Goal: Find specific page/section: Find specific page/section

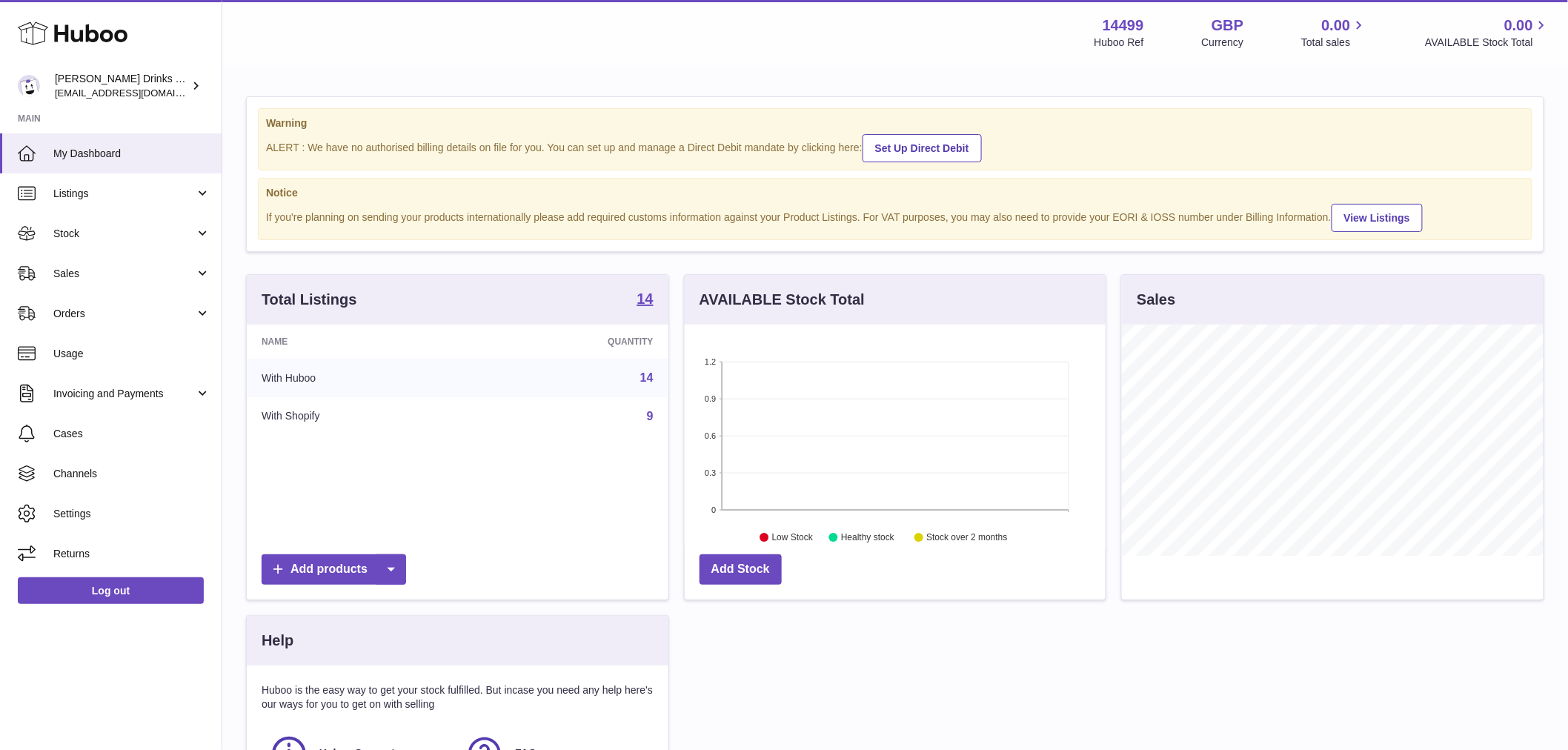
scroll to position [231, 421]
drag, startPoint x: 153, startPoint y: 267, endPoint x: 153, endPoint y: 278, distance: 11.0
click at [153, 267] on span "Sales" at bounding box center [124, 274] width 142 height 14
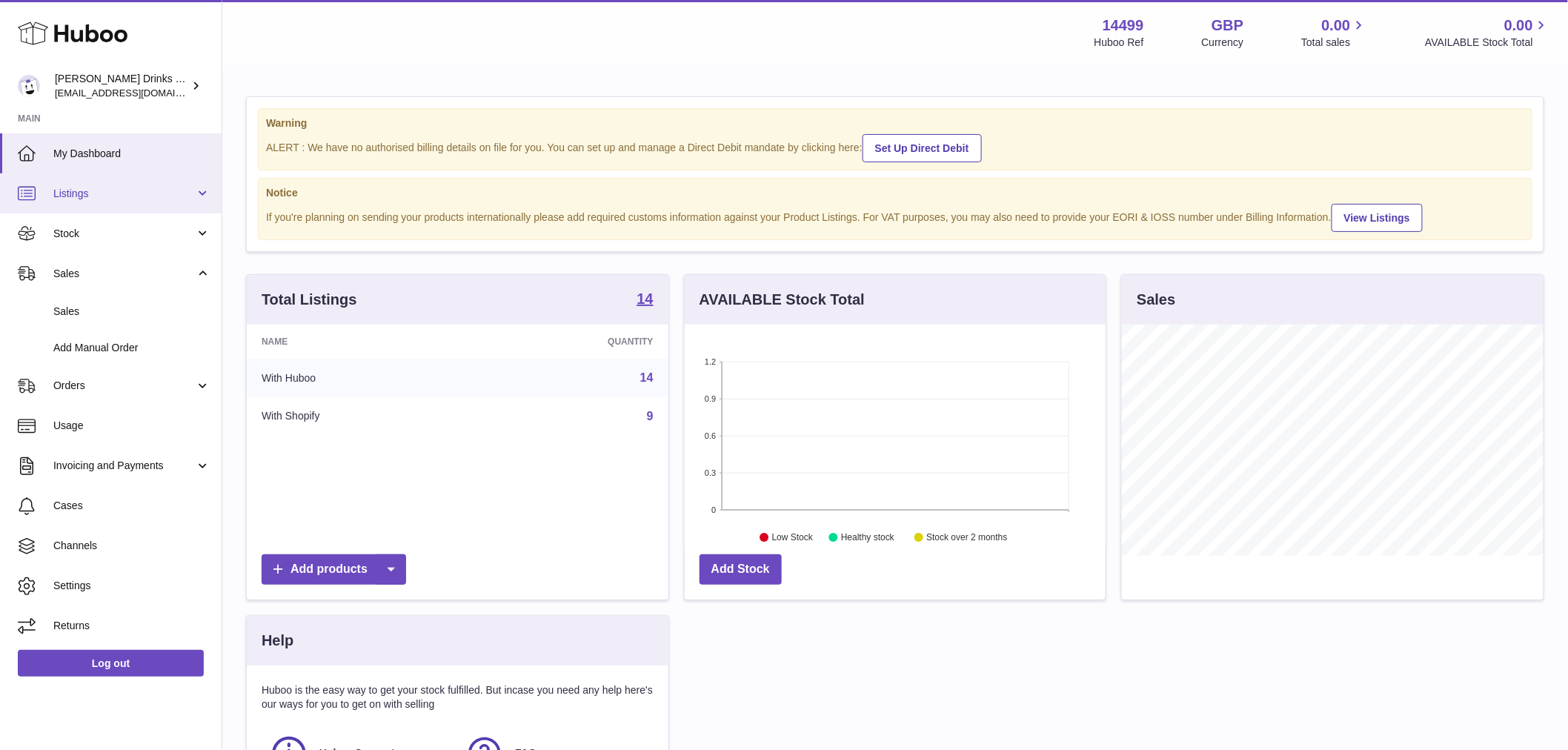
click at [146, 204] on link "Listings" at bounding box center [111, 193] width 221 height 40
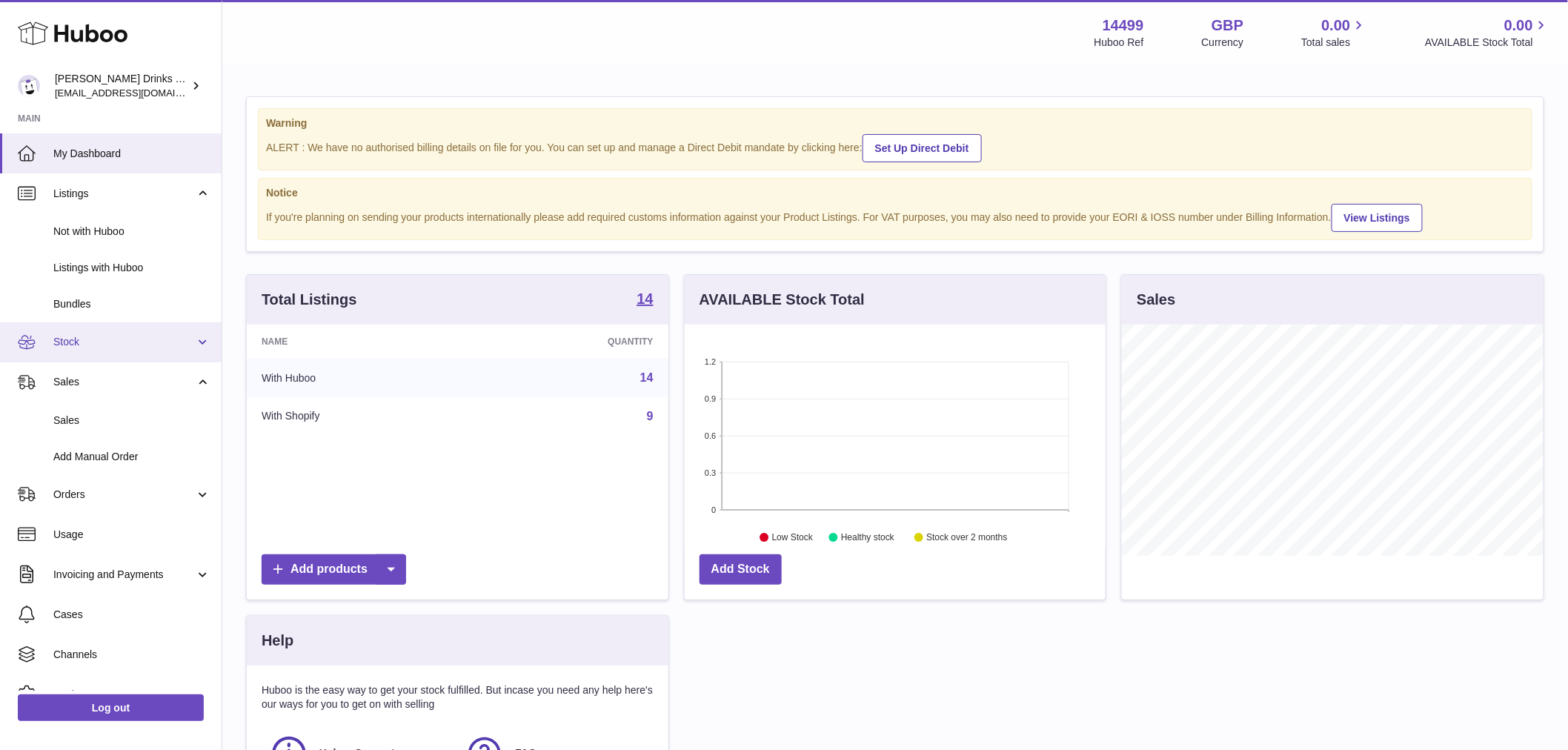
click at [91, 344] on span "Stock" at bounding box center [124, 342] width 142 height 14
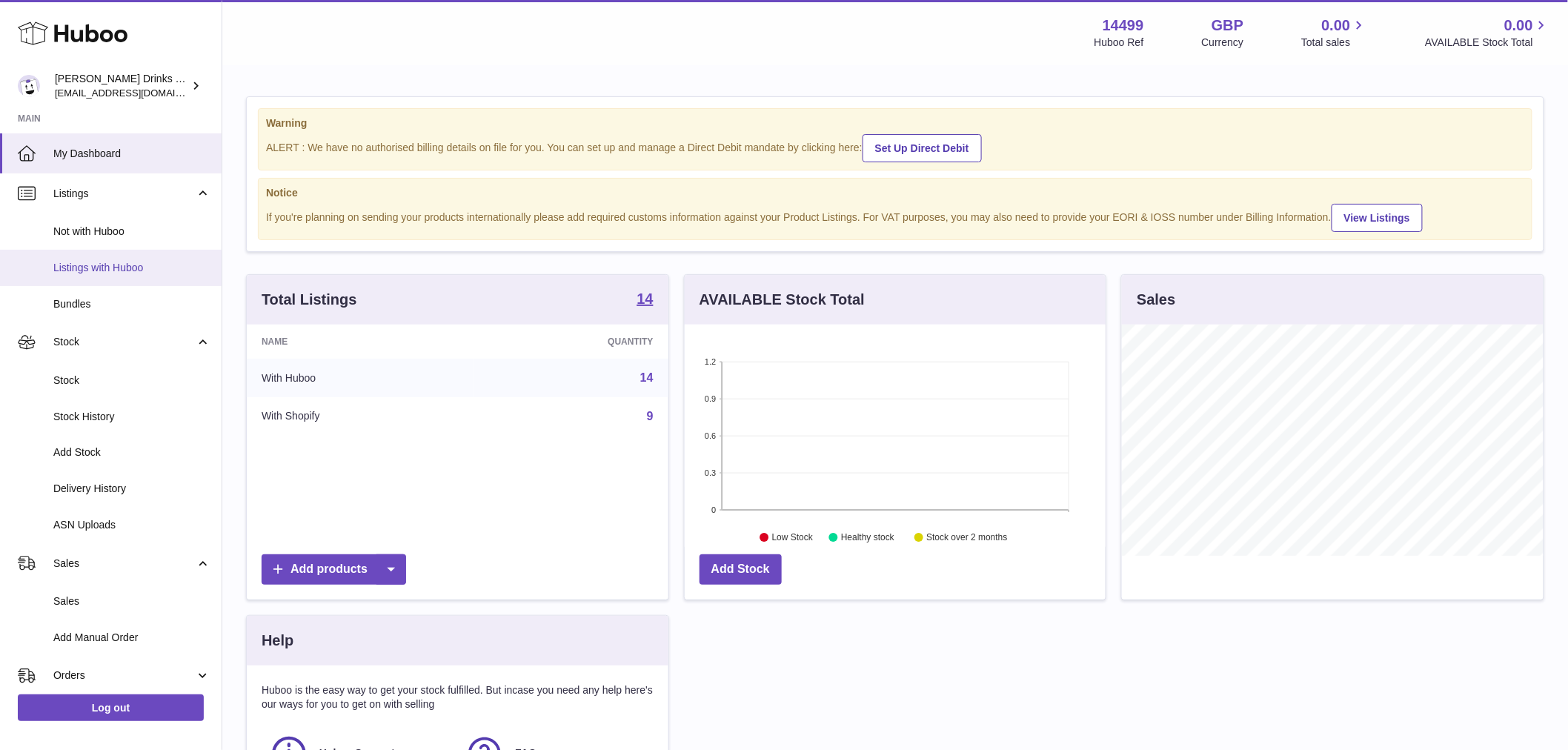
click at [100, 262] on span "Listings with Huboo" at bounding box center [132, 268] width 157 height 14
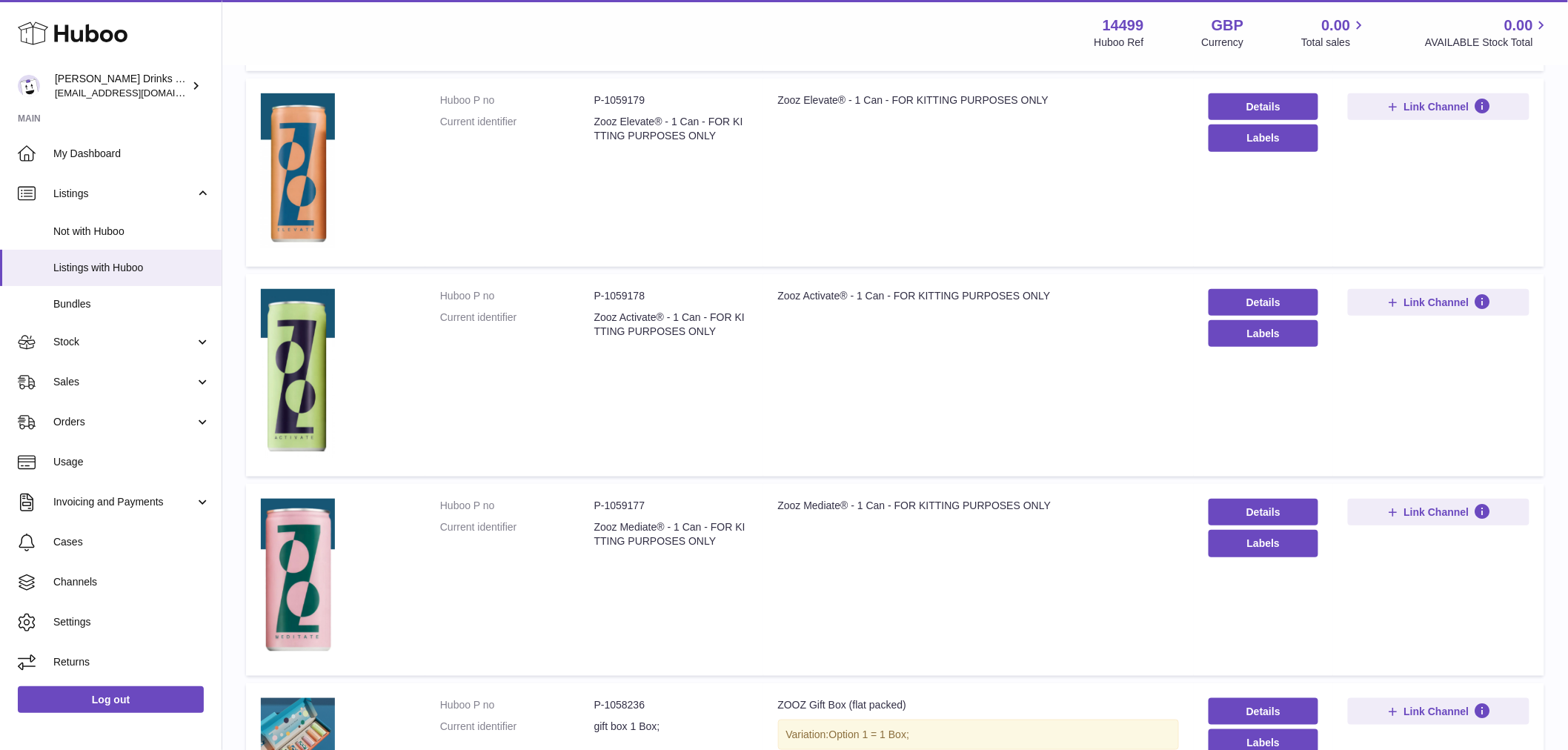
scroll to position [329, 0]
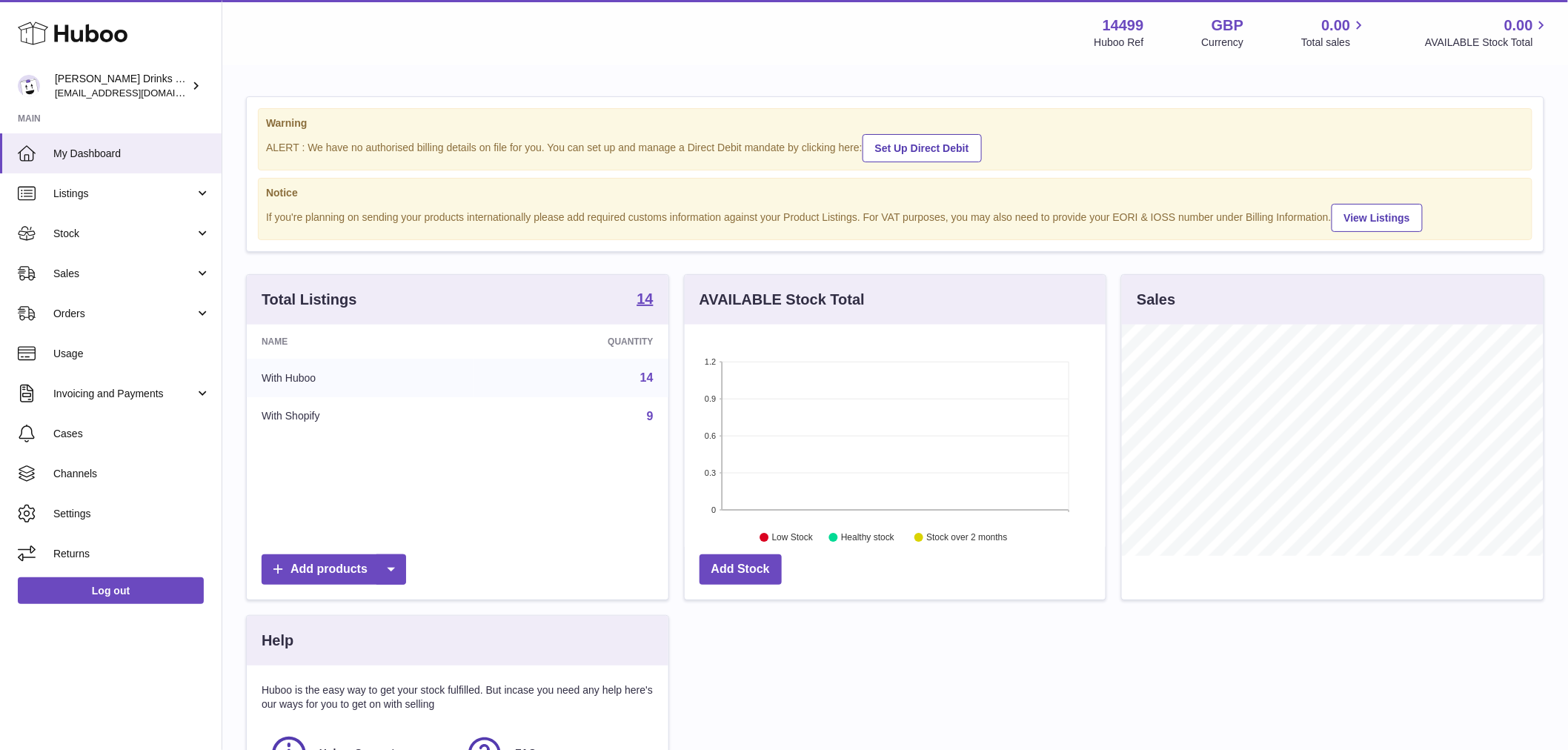
scroll to position [231, 421]
click at [102, 210] on link "Listings" at bounding box center [111, 193] width 221 height 40
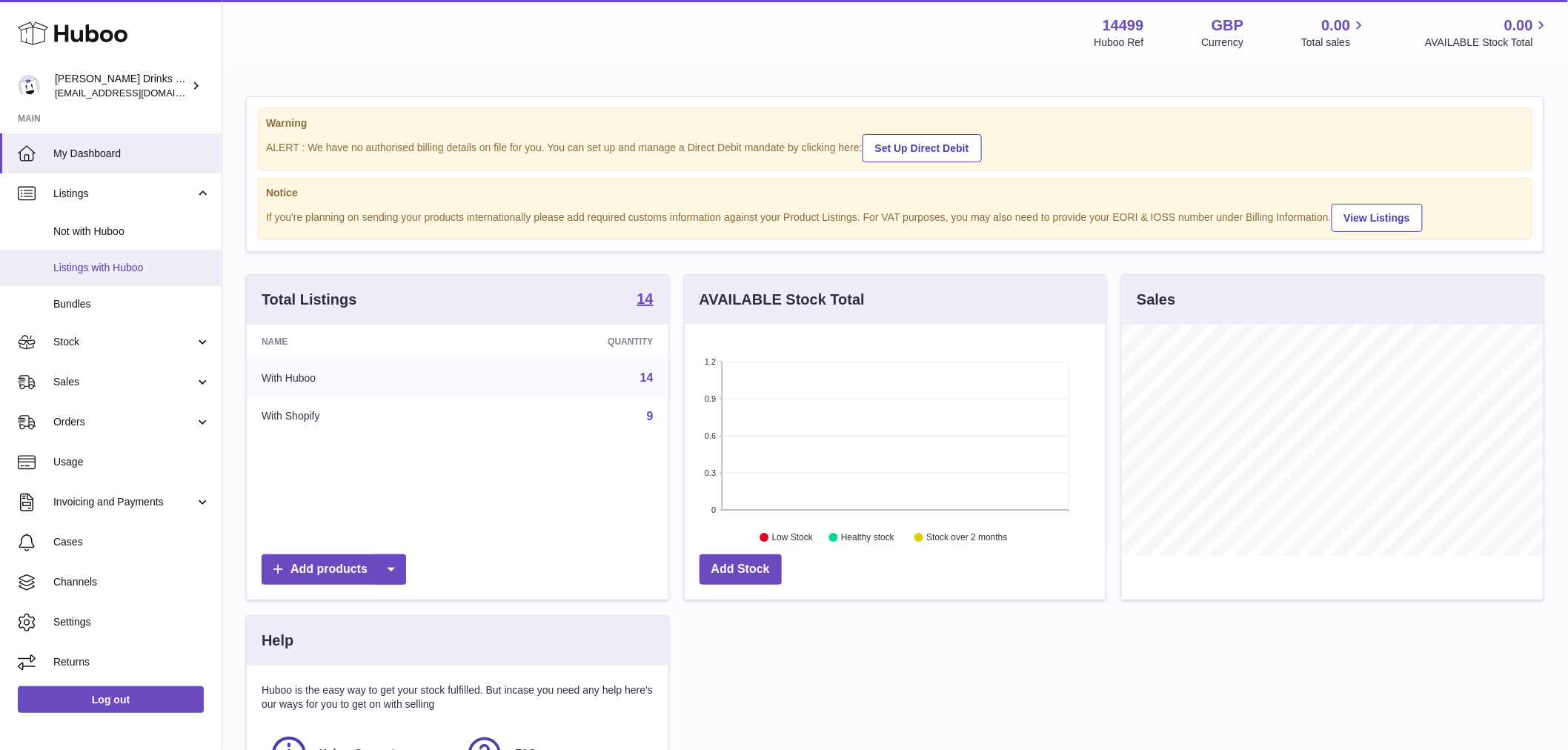
click at [105, 264] on span "Listings with Huboo" at bounding box center [132, 268] width 157 height 14
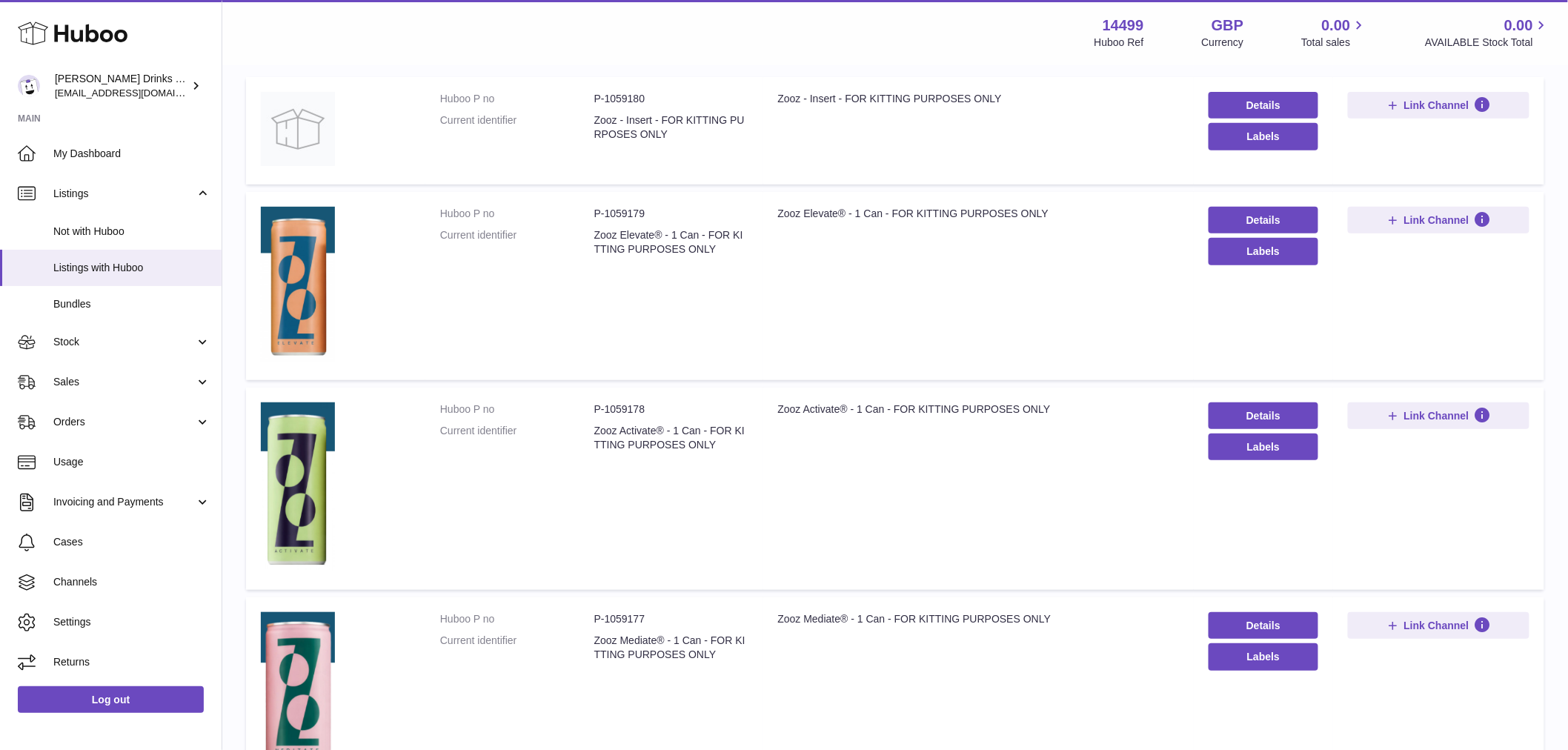
scroll to position [164, 0]
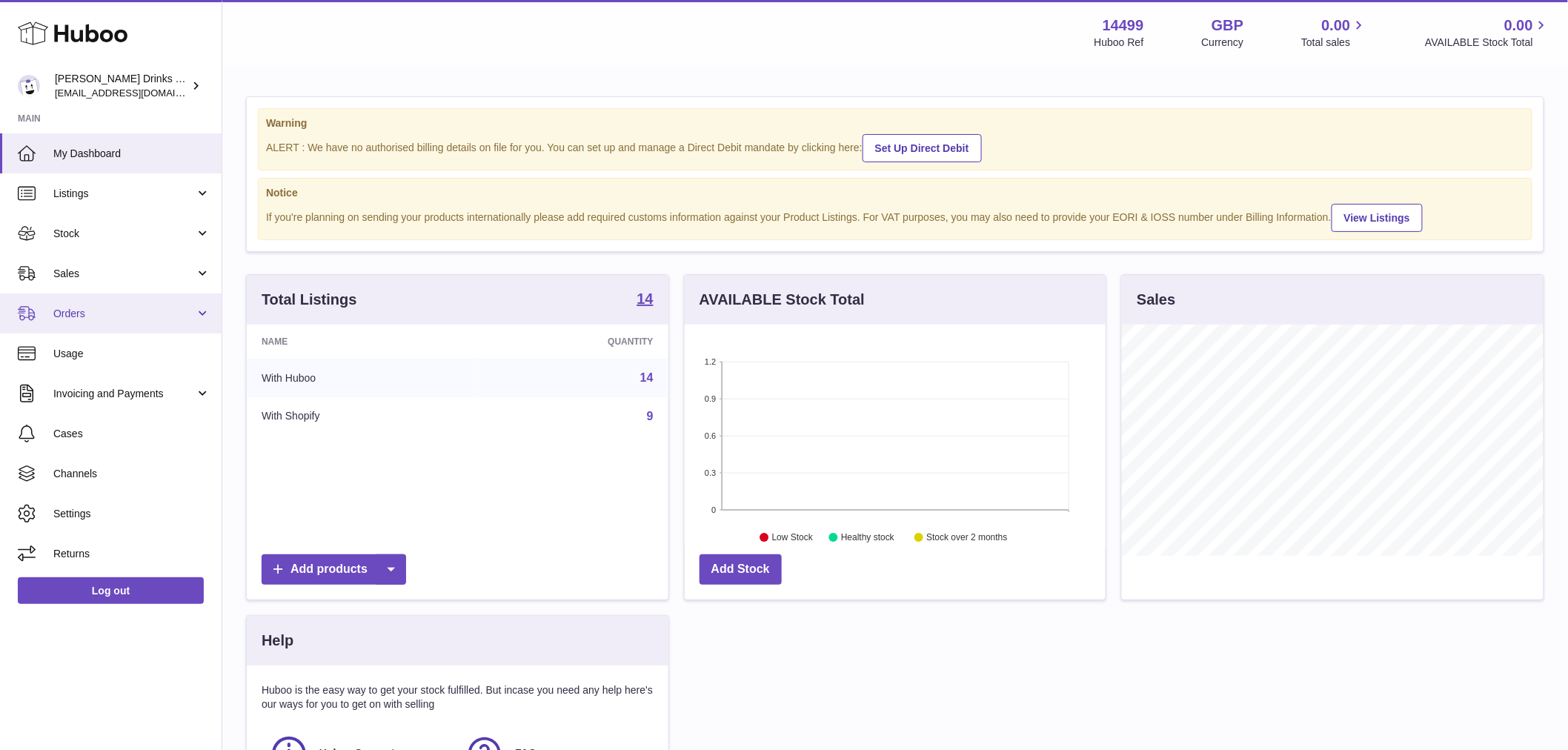
scroll to position [231, 421]
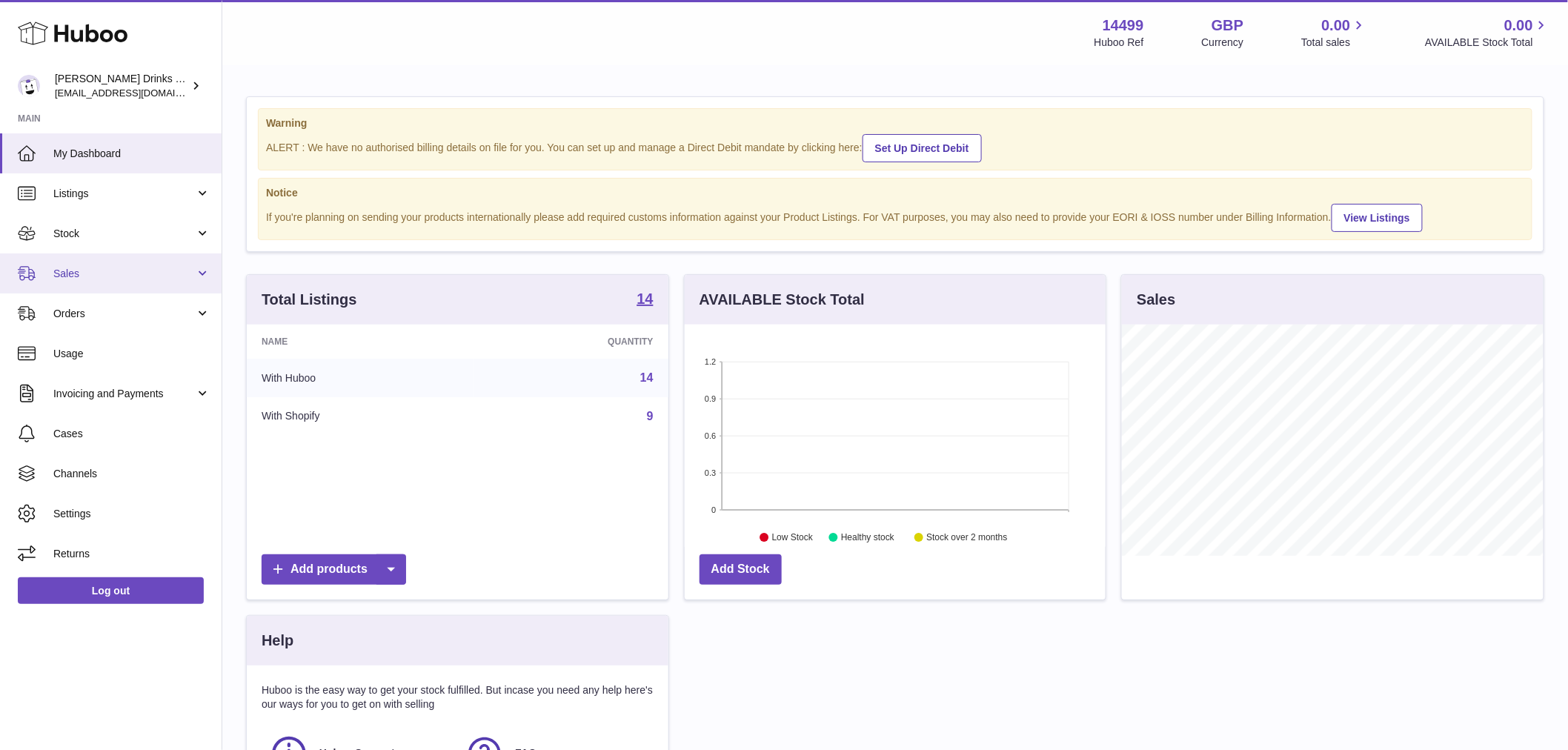
click at [105, 274] on span "Sales" at bounding box center [124, 274] width 142 height 14
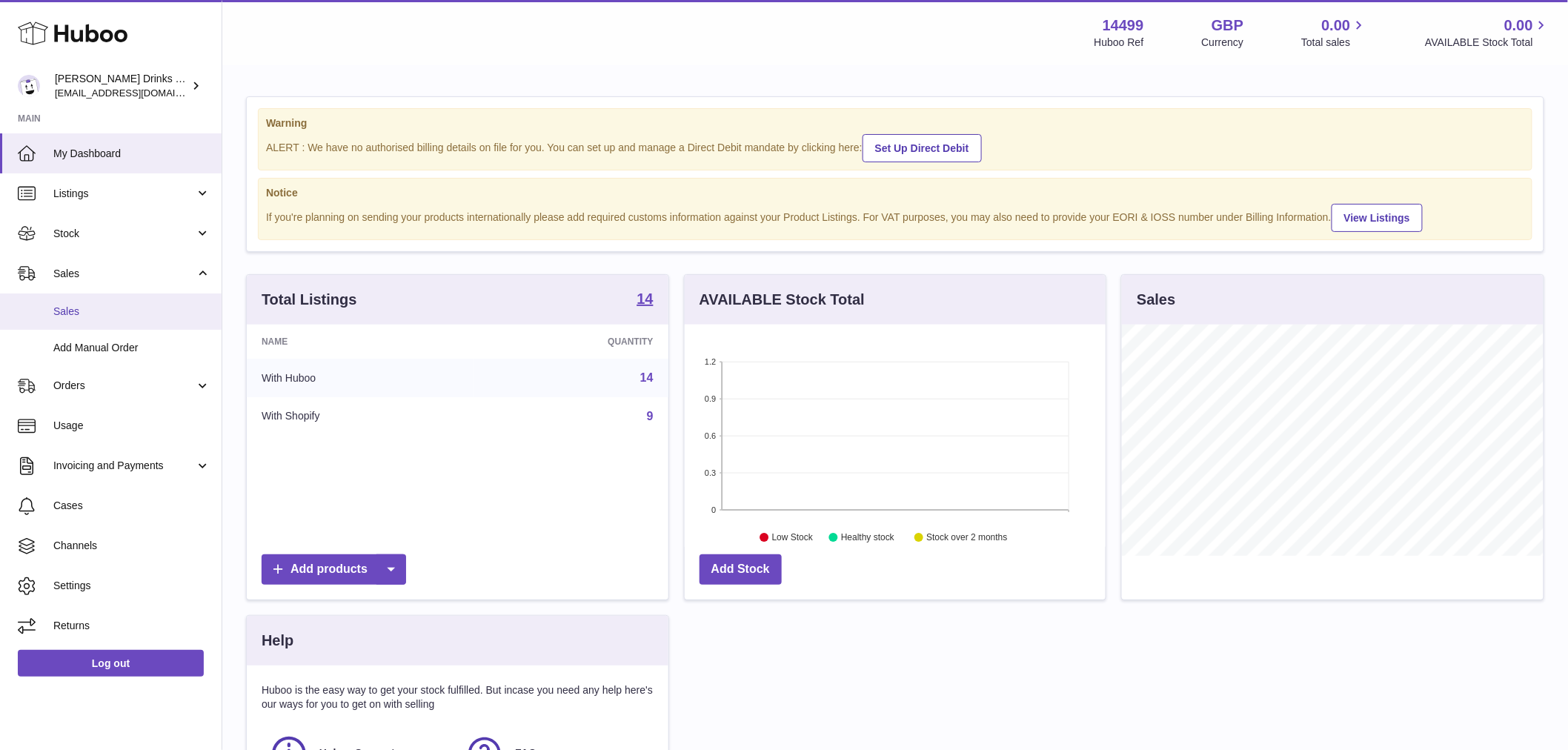
click at [105, 300] on link "Sales" at bounding box center [111, 311] width 221 height 36
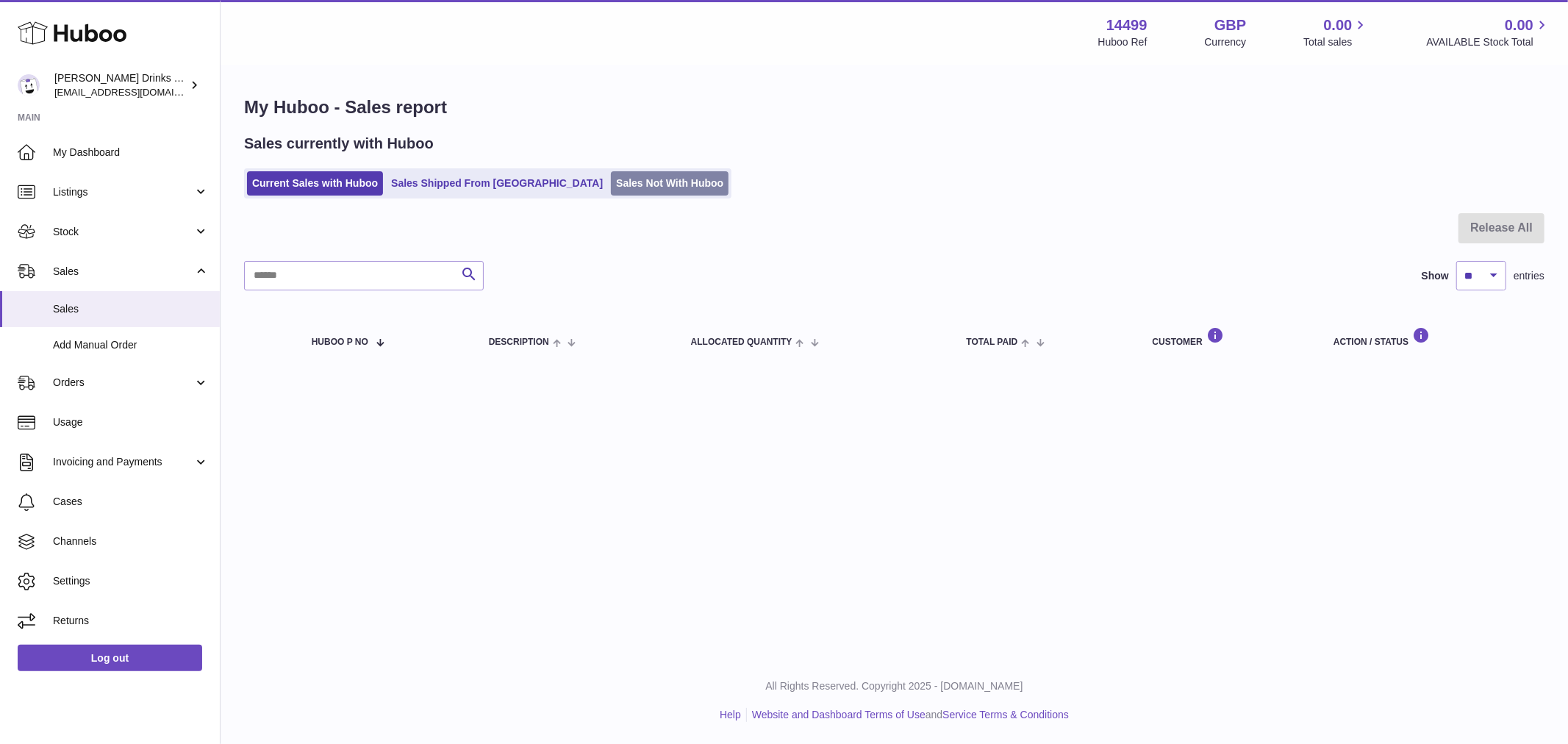
click at [610, 194] on link "Sales Not With Huboo" at bounding box center [669, 184] width 117 height 25
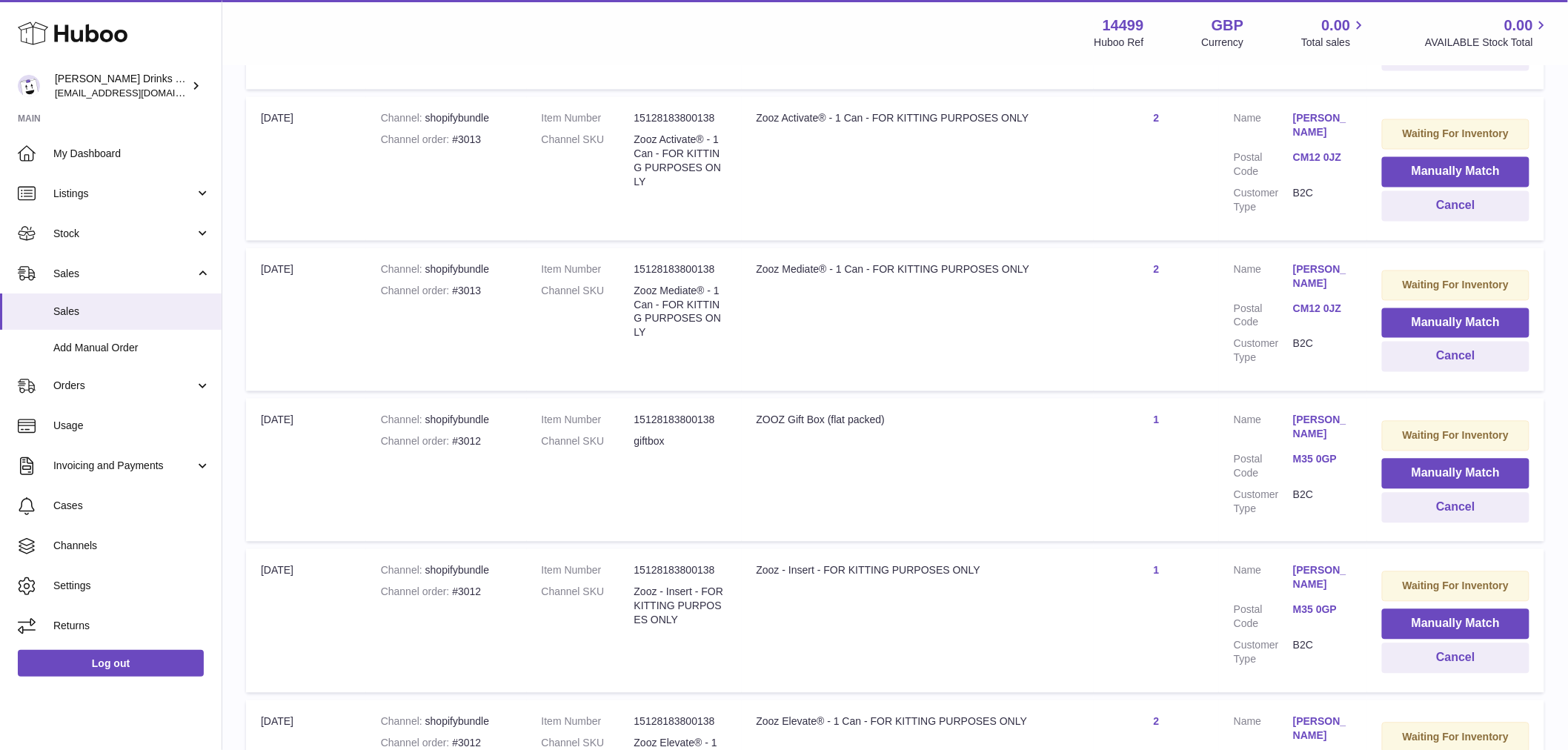
scroll to position [1235, 0]
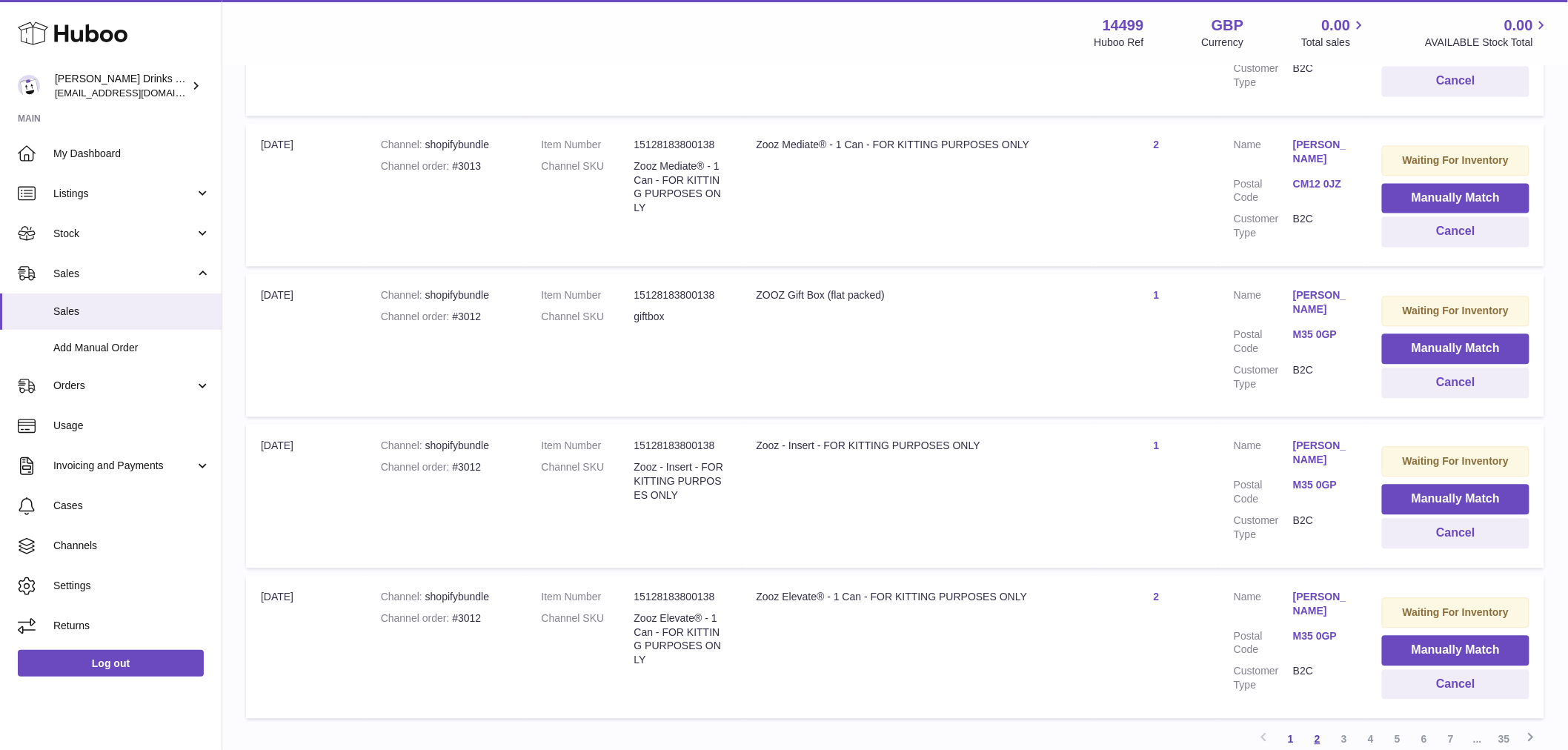
click at [1329, 725] on link "2" at bounding box center [1318, 738] width 26 height 26
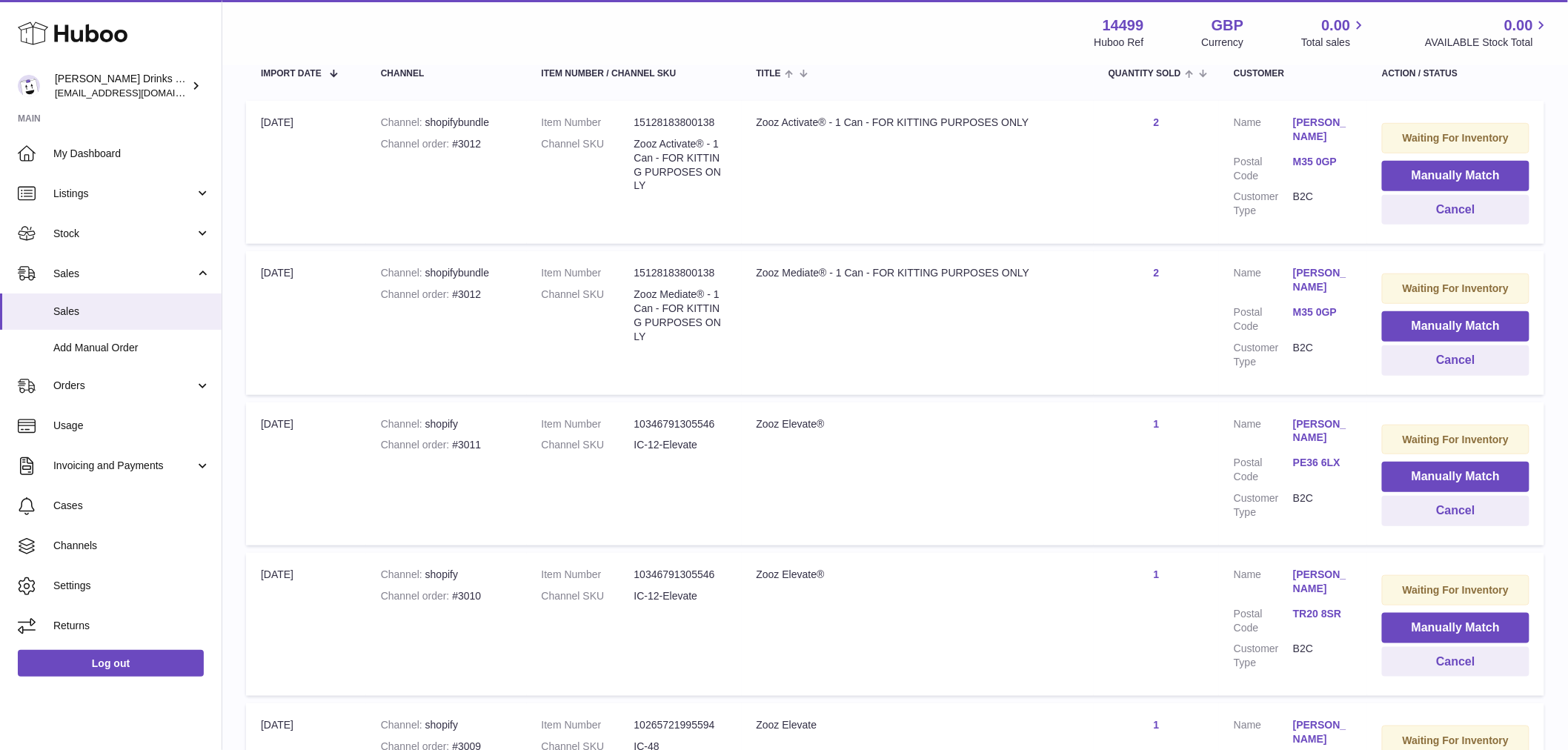
scroll to position [313, 0]
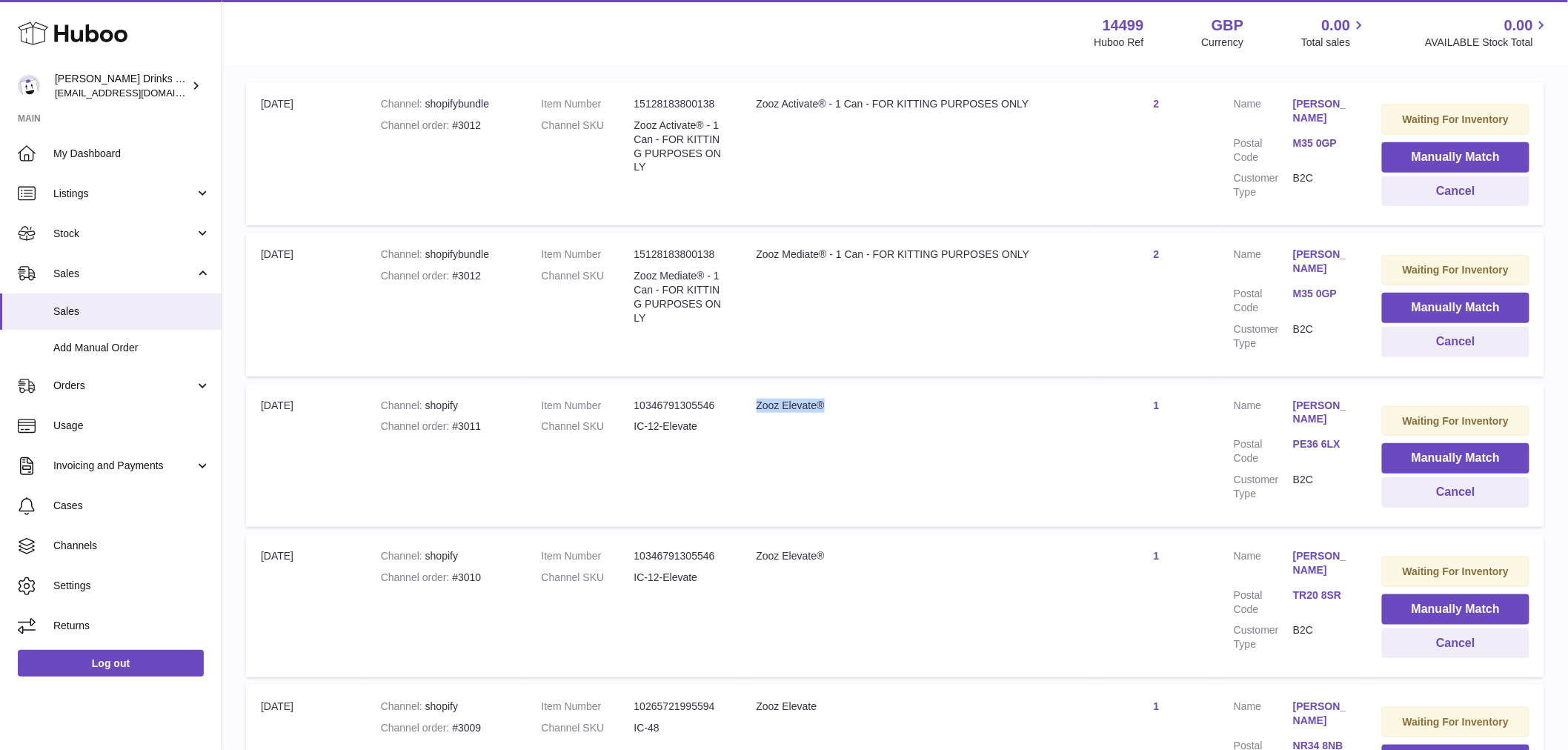
drag, startPoint x: 853, startPoint y: 402, endPoint x: 764, endPoint y: 401, distance: 89.0
click at [764, 401] on td "Title Zooz Elevate®" at bounding box center [918, 455] width 352 height 143
drag, startPoint x: 773, startPoint y: 424, endPoint x: 949, endPoint y: 409, distance: 176.6
click at [773, 424] on td "Title Zooz Elevate®" at bounding box center [918, 455] width 352 height 143
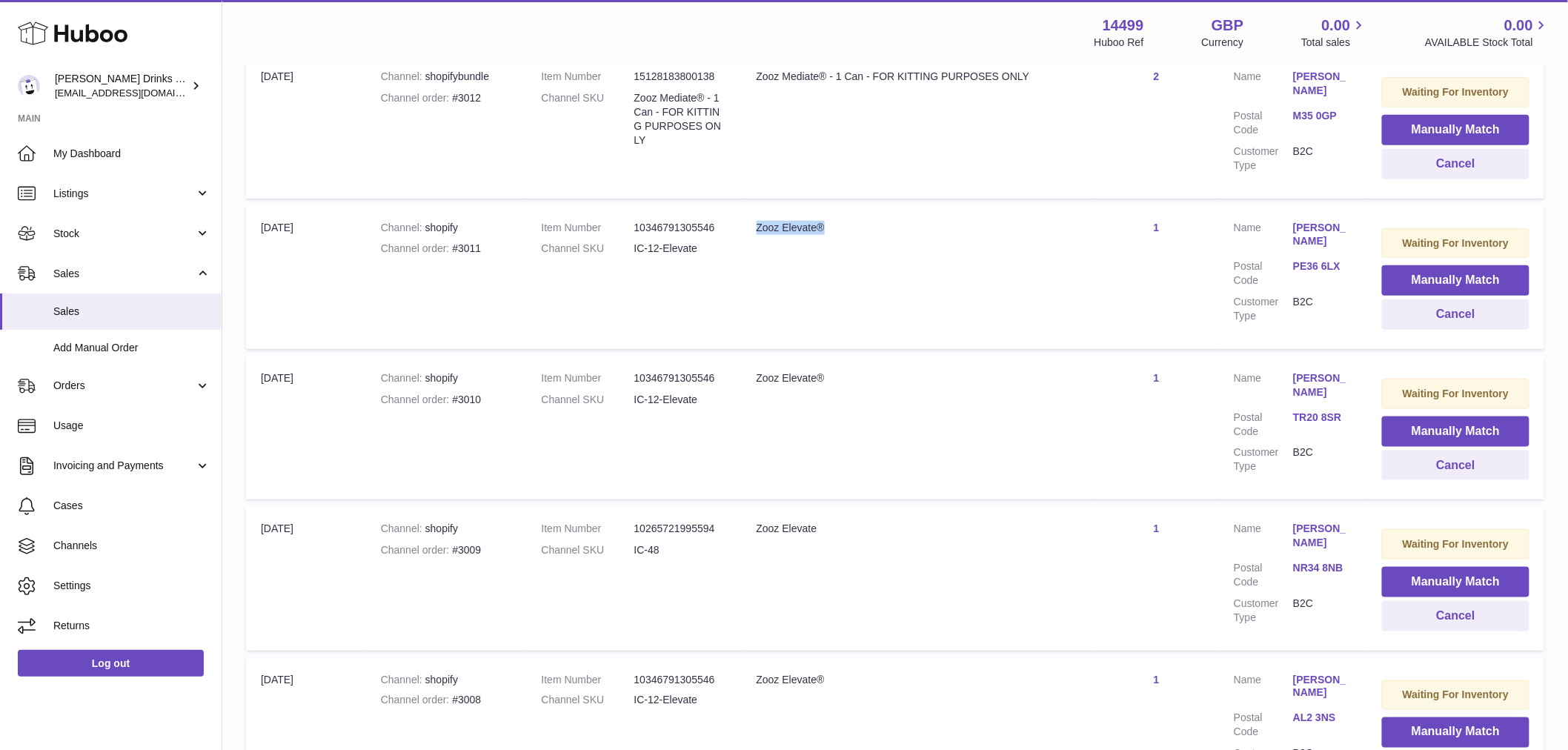
scroll to position [512, 0]
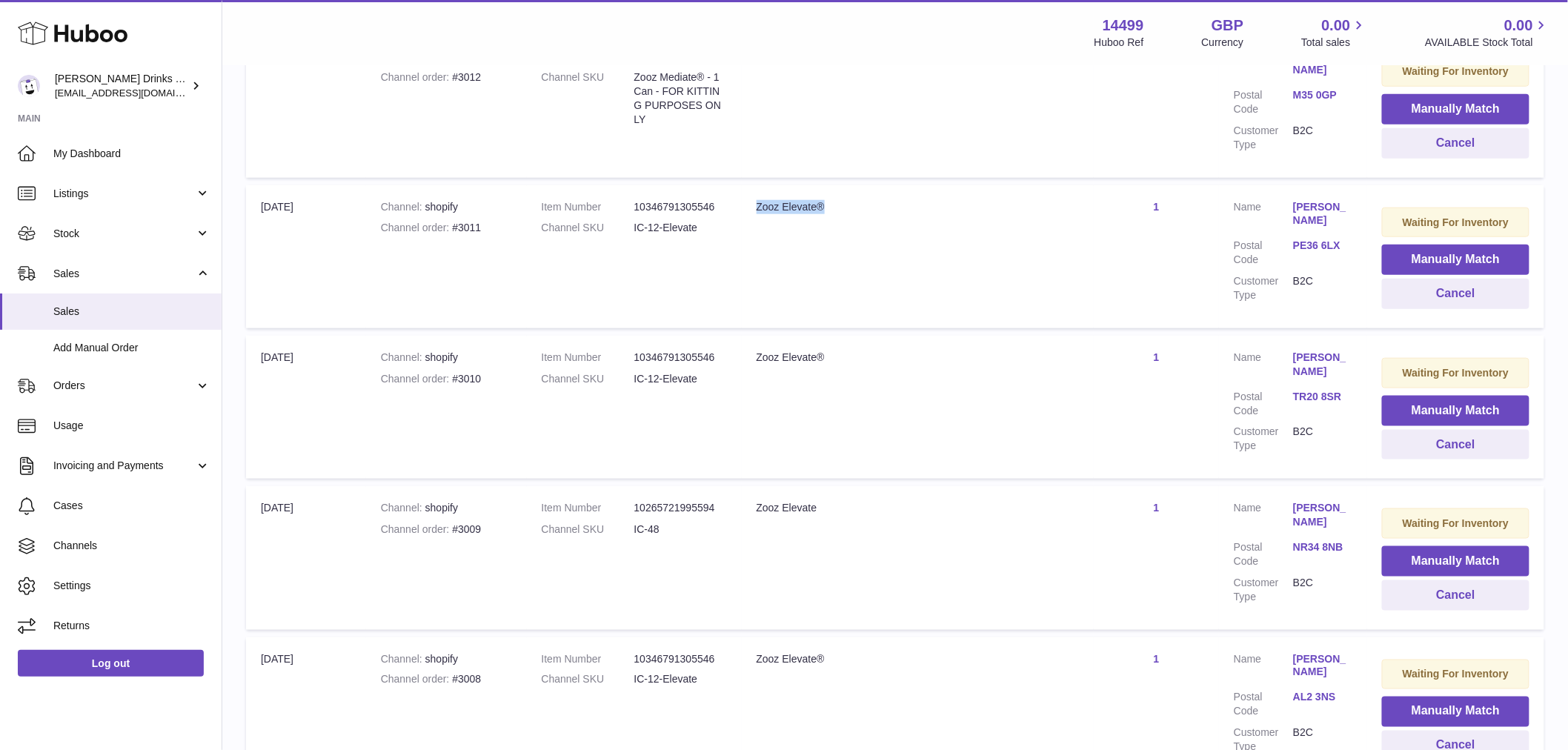
click at [864, 388] on td "Title Zooz Elevate®" at bounding box center [918, 407] width 352 height 143
